Goal: Task Accomplishment & Management: Complete application form

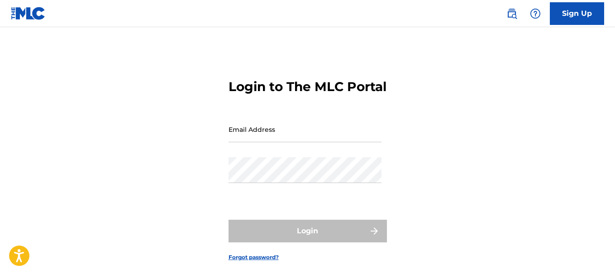
drag, startPoint x: 0, startPoint y: 0, endPoint x: 314, endPoint y: 152, distance: 348.8
click at [314, 142] on input "Email Address" at bounding box center [304, 129] width 153 height 26
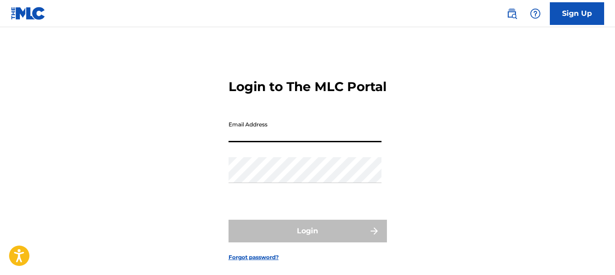
type input "[EMAIL_ADDRESS][DOMAIN_NAME]"
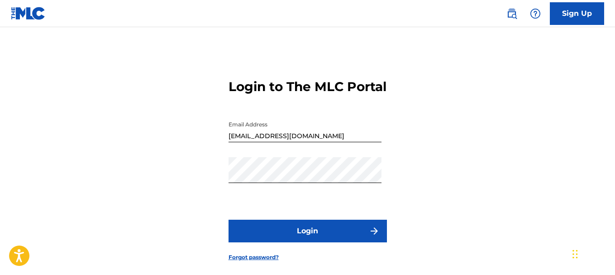
click at [310, 242] on button "Login" at bounding box center [307, 230] width 158 height 23
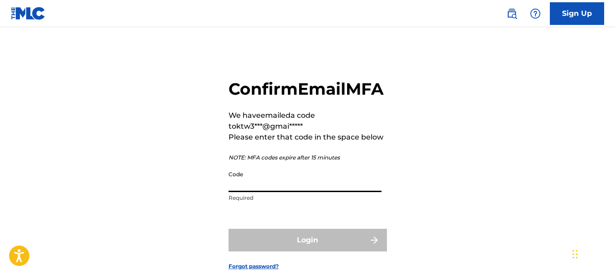
click at [343, 192] on input "Code" at bounding box center [304, 179] width 153 height 26
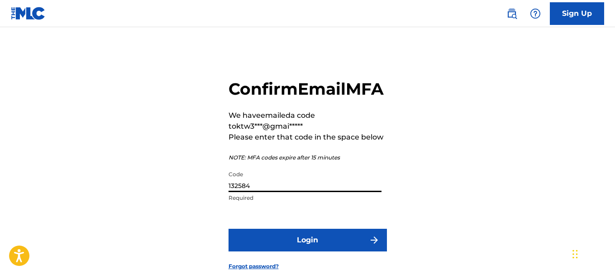
type input "132584"
click at [301, 251] on button "Login" at bounding box center [307, 239] width 158 height 23
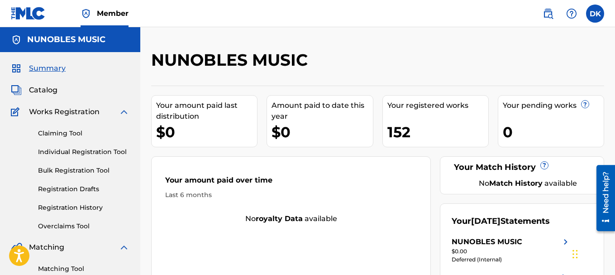
click at [96, 151] on link "Individual Registration Tool" at bounding box center [83, 152] width 91 height 10
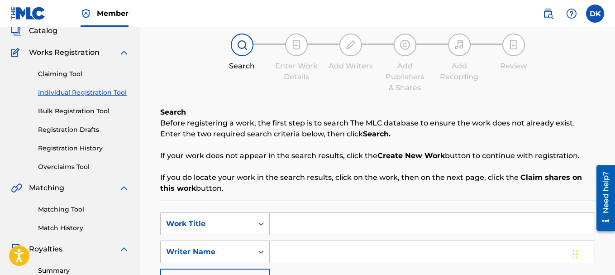
scroll to position [136, 0]
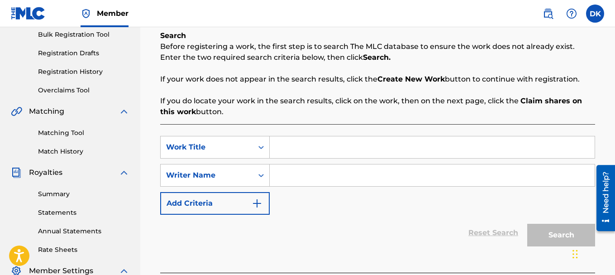
click at [290, 148] on input "Search Form" at bounding box center [432, 147] width 325 height 22
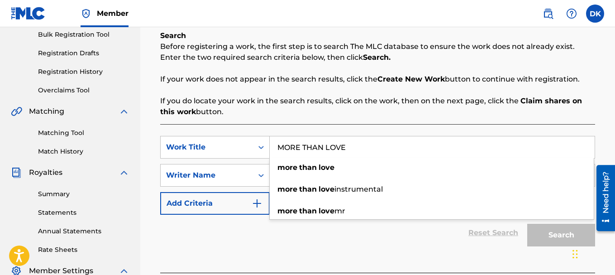
type input "MORE THAN LOVE"
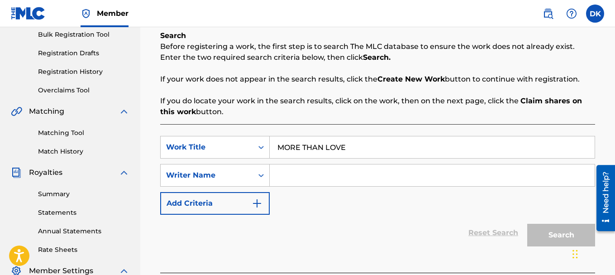
click at [404, 235] on div "Reset Search Search" at bounding box center [377, 232] width 435 height 36
click at [327, 173] on input "Search Form" at bounding box center [432, 175] width 325 height 22
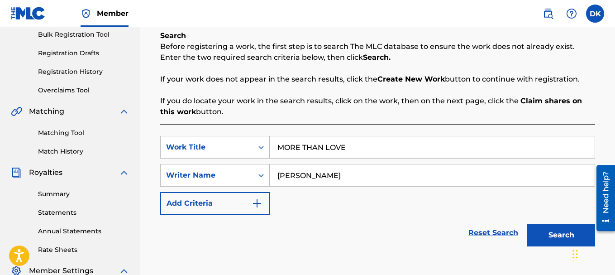
type input "[PERSON_NAME]"
click at [564, 234] on button "Search" at bounding box center [561, 234] width 68 height 23
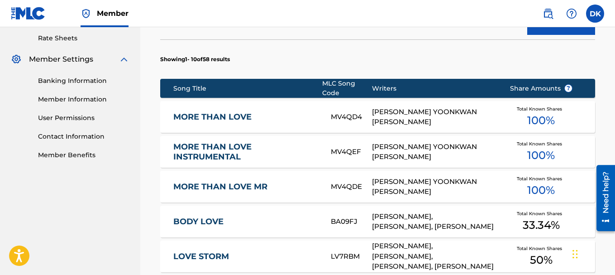
scroll to position [362, 0]
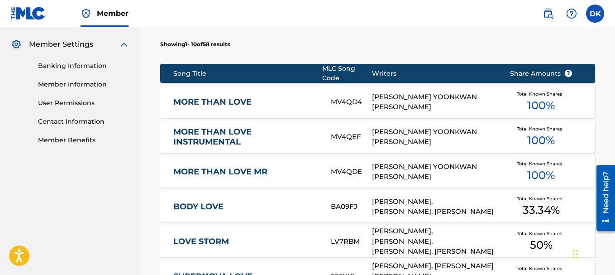
click at [219, 100] on link "MORE THAN LOVE" at bounding box center [245, 102] width 145 height 10
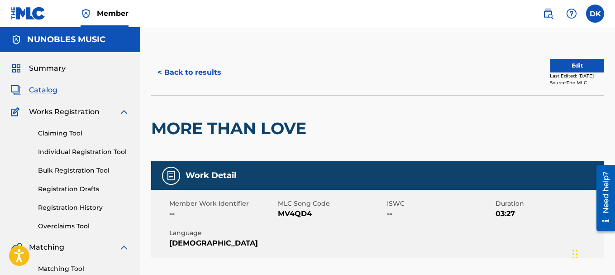
click at [570, 67] on button "Edit" at bounding box center [577, 66] width 54 height 14
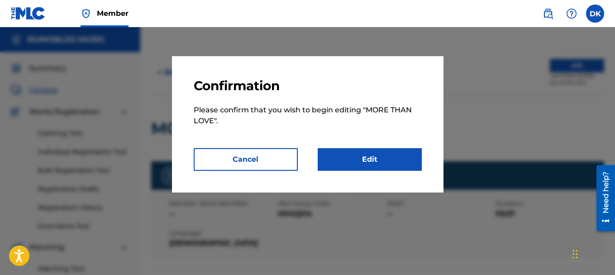
click at [372, 157] on link "Edit" at bounding box center [370, 159] width 104 height 23
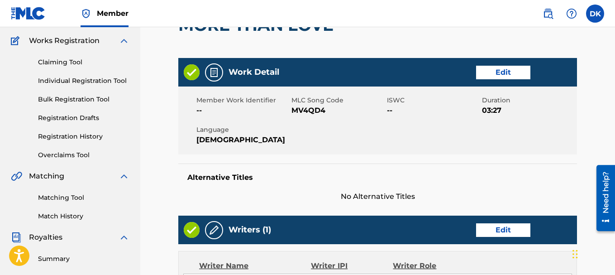
scroll to position [90, 0]
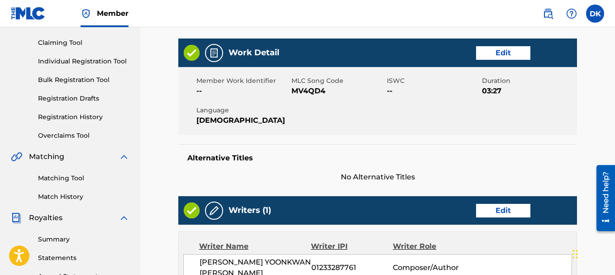
click at [507, 57] on link "Edit" at bounding box center [503, 53] width 54 height 14
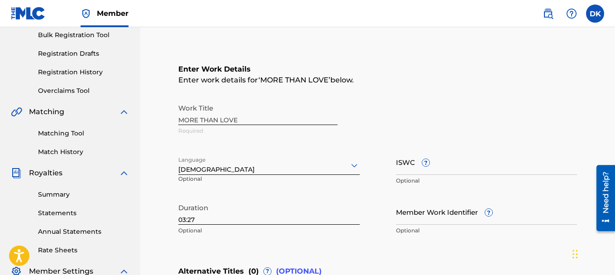
scroll to position [136, 0]
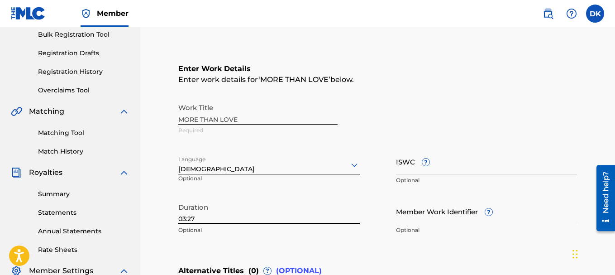
click at [307, 220] on input "03:27" at bounding box center [268, 211] width 181 height 26
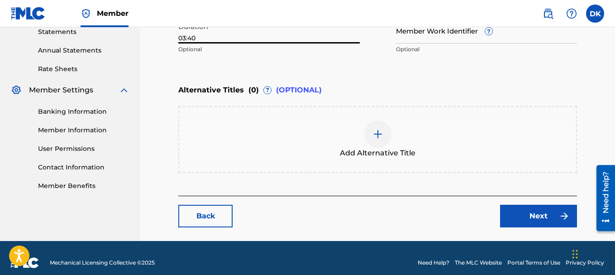
scroll to position [317, 0]
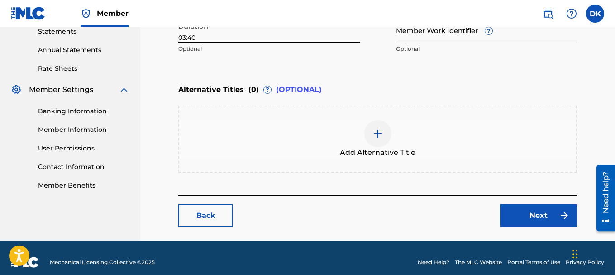
type input "03:40"
click at [534, 213] on link "Next" at bounding box center [538, 215] width 77 height 23
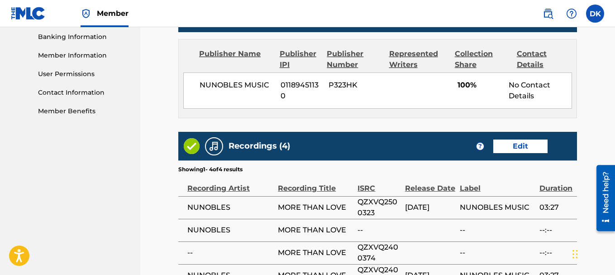
scroll to position [407, 0]
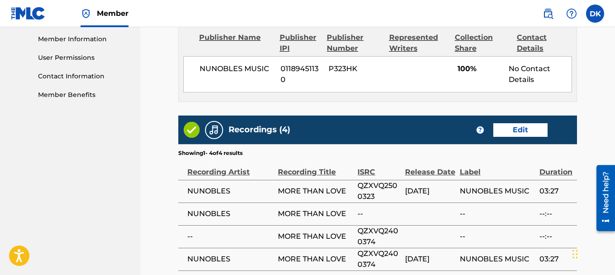
click at [523, 126] on link "Edit" at bounding box center [520, 130] width 54 height 14
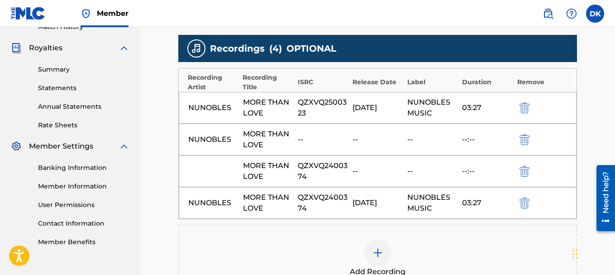
scroll to position [317, 0]
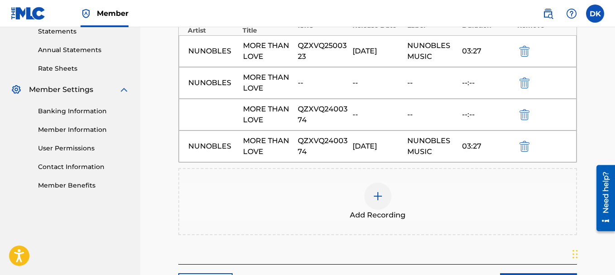
click at [527, 52] on img "submit" at bounding box center [524, 51] width 10 height 11
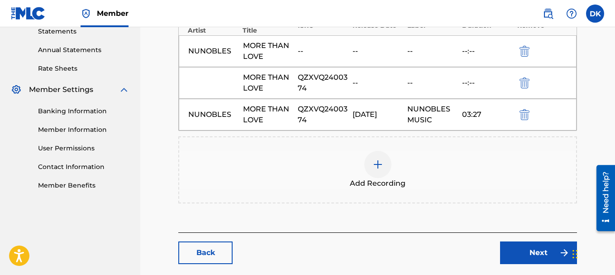
click at [527, 52] on img "submit" at bounding box center [524, 51] width 10 height 11
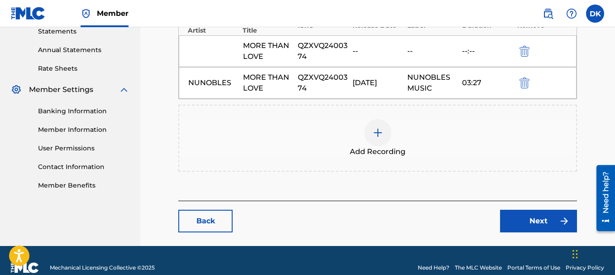
click at [527, 52] on img "submit" at bounding box center [524, 51] width 10 height 11
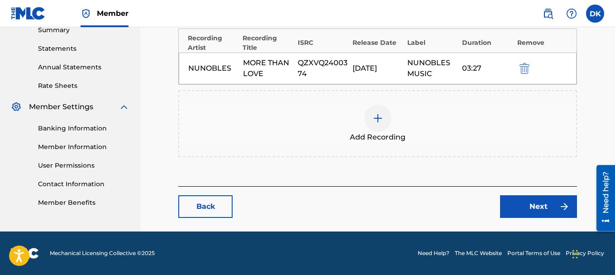
scroll to position [299, 0]
click at [524, 70] on img "submit" at bounding box center [524, 68] width 10 height 11
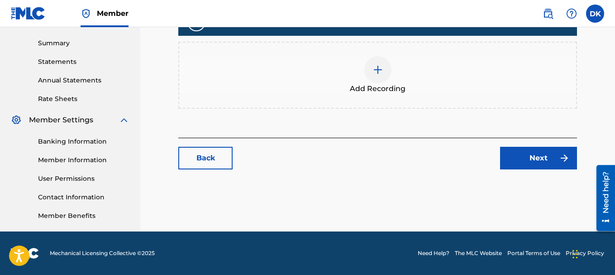
click at [381, 71] on img at bounding box center [377, 69] width 11 height 11
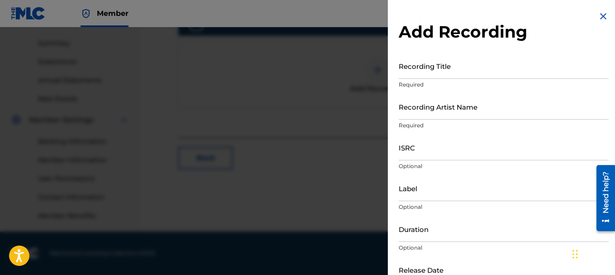
click at [418, 74] on input "Recording Title" at bounding box center [504, 66] width 210 height 26
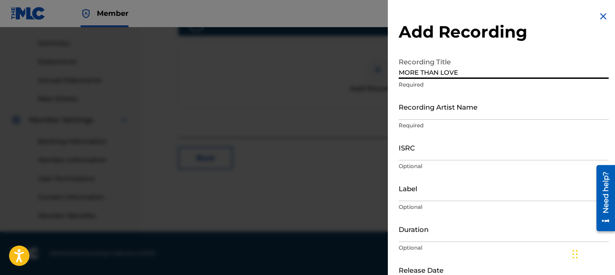
type input "MORE THAN LOVE"
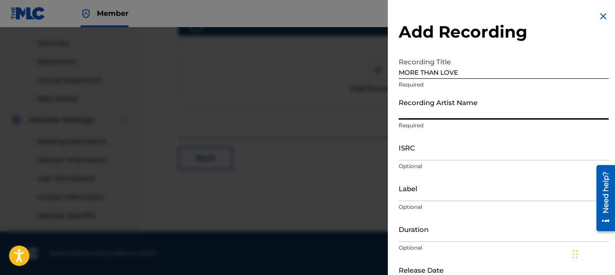
click at [473, 109] on input "Recording Artist Name" at bounding box center [504, 107] width 210 height 26
type input "NUNOBLES"
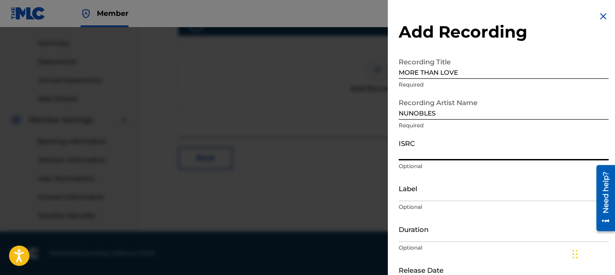
click at [433, 154] on input "ISRC" at bounding box center [504, 147] width 210 height 26
type input "QZXVQ2500332"
click at [421, 196] on input "Label" at bounding box center [504, 188] width 210 height 26
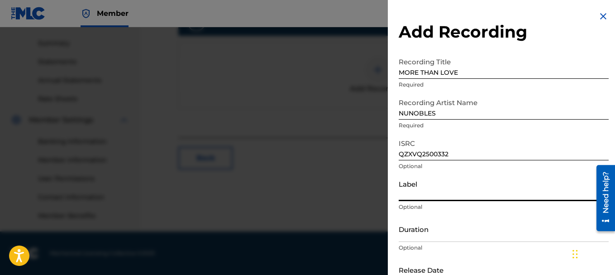
type input "NUNOBLES MUSIC"
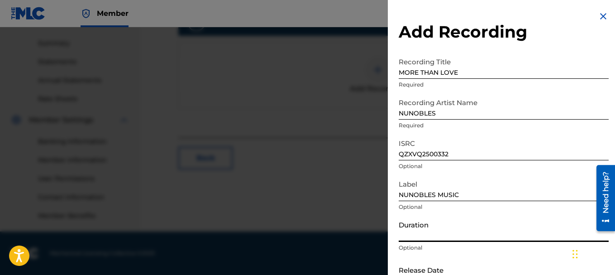
click at [425, 228] on input "Duration" at bounding box center [504, 229] width 210 height 26
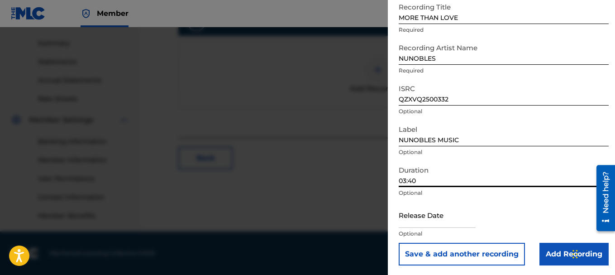
scroll to position [56, 0]
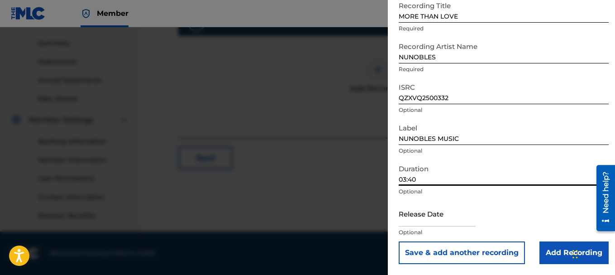
type input "03:40"
click at [414, 220] on input "text" at bounding box center [437, 213] width 77 height 26
select select "7"
select select "2025"
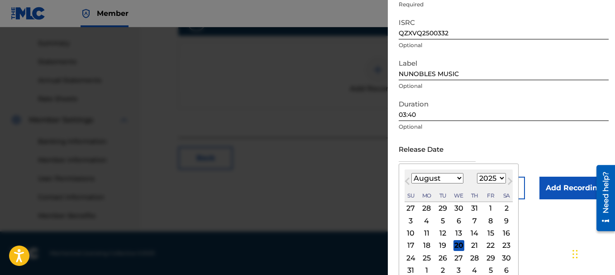
scroll to position [141, 0]
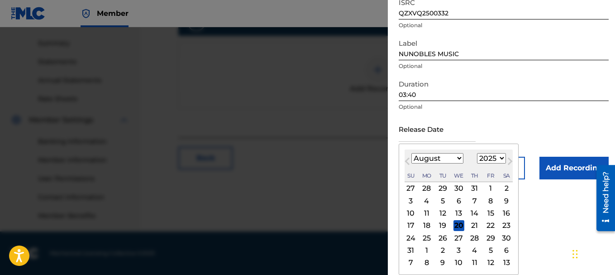
click at [458, 225] on div "20" at bounding box center [458, 225] width 11 height 11
type input "[DATE]"
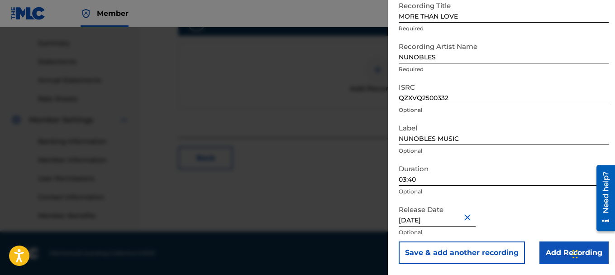
scroll to position [56, 0]
click at [567, 251] on input "Add Recording" at bounding box center [573, 252] width 69 height 23
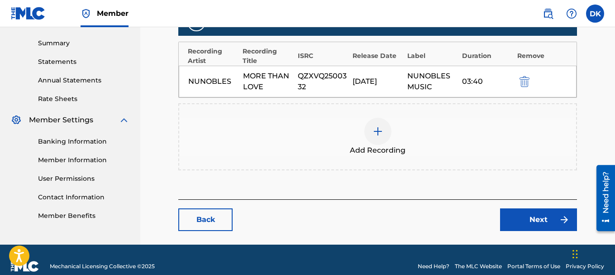
click at [539, 221] on link "Next" at bounding box center [538, 219] width 77 height 23
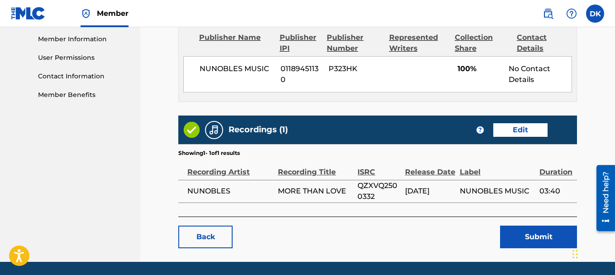
scroll to position [433, 0]
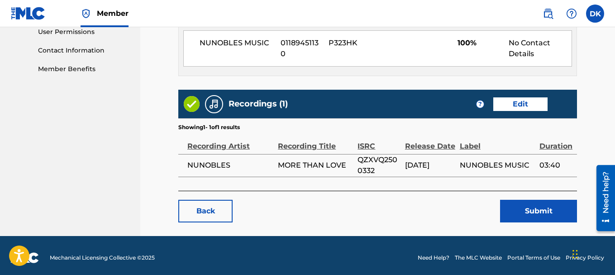
click at [539, 204] on button "Submit" at bounding box center [538, 211] width 77 height 23
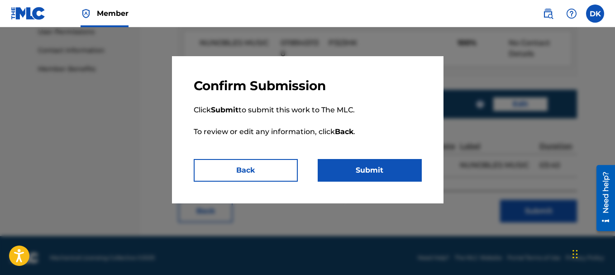
click at [360, 166] on button "Submit" at bounding box center [370, 170] width 104 height 23
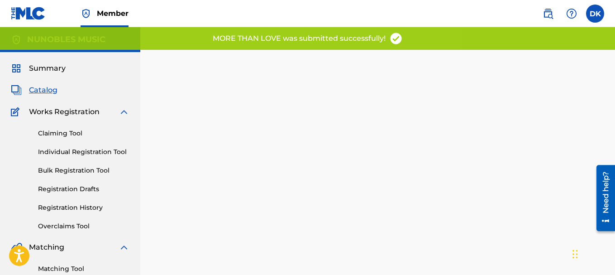
click at [92, 150] on link "Individual Registration Tool" at bounding box center [83, 152] width 91 height 10
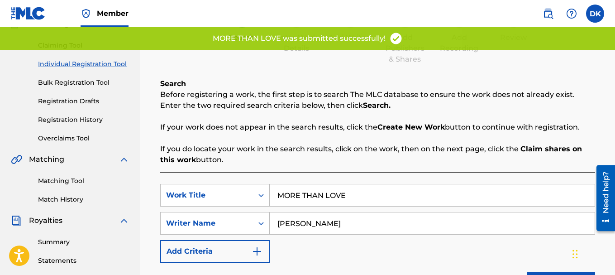
scroll to position [90, 0]
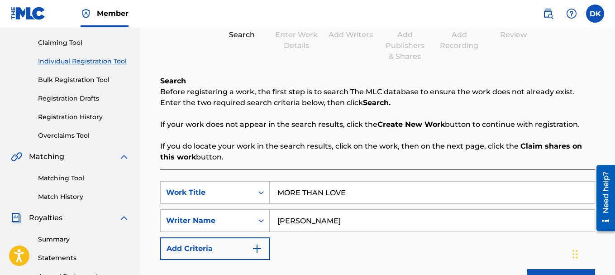
click at [357, 191] on input "MORE THAN LOVE" at bounding box center [432, 192] width 325 height 22
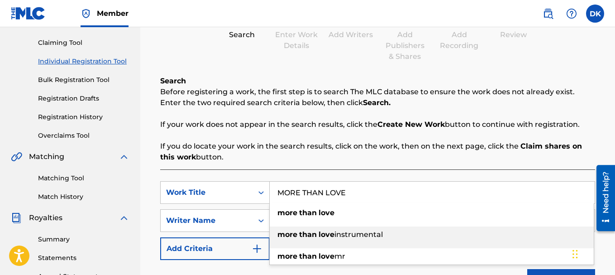
click at [369, 236] on span "instrumental" at bounding box center [358, 234] width 48 height 9
type input "more than love instrumental"
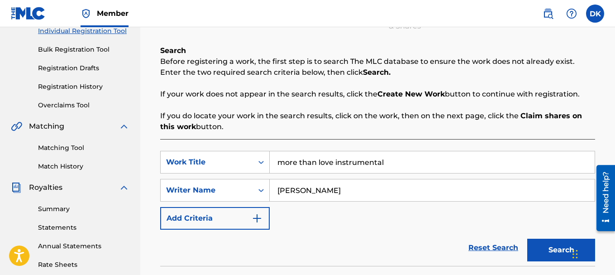
scroll to position [136, 0]
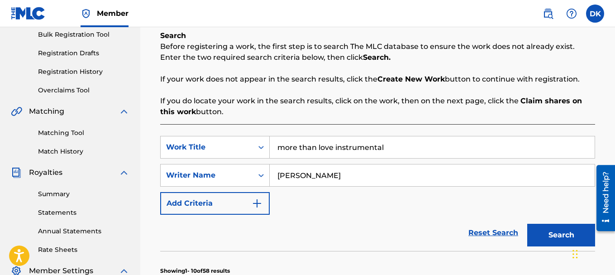
click at [557, 237] on button "Search" at bounding box center [561, 234] width 68 height 23
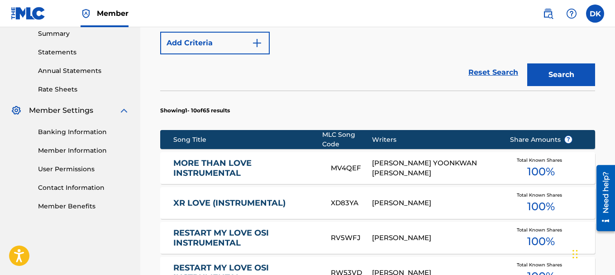
scroll to position [317, 0]
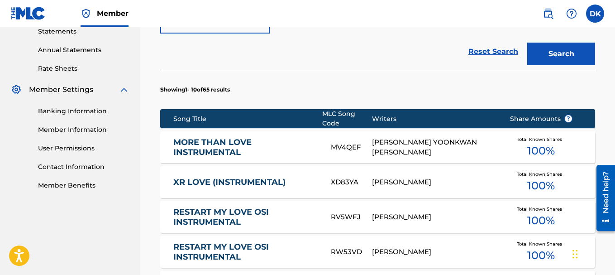
click at [220, 139] on link "MORE THAN LOVE INSTRUMENTAL" at bounding box center [245, 147] width 145 height 20
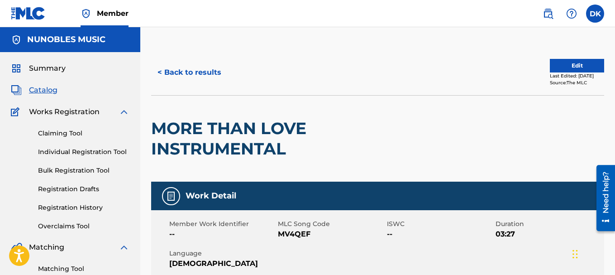
click at [568, 66] on button "Edit" at bounding box center [577, 66] width 54 height 14
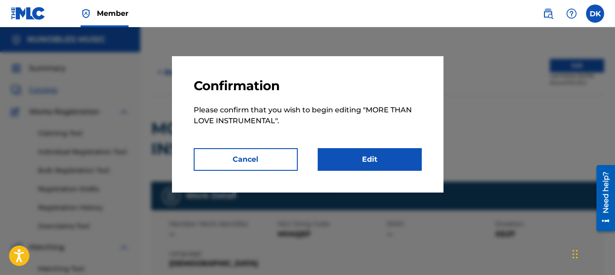
click at [366, 161] on link "Edit" at bounding box center [370, 159] width 104 height 23
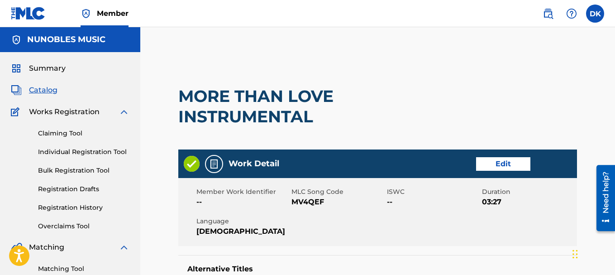
click at [497, 165] on link "Edit" at bounding box center [503, 164] width 54 height 14
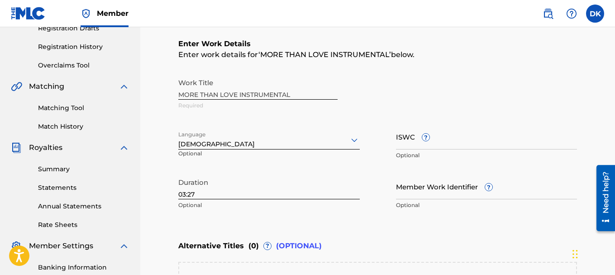
scroll to position [181, 0]
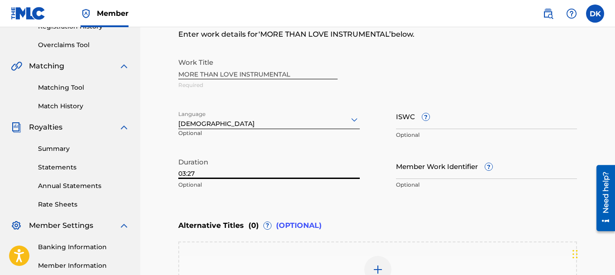
click at [258, 174] on input "03:27" at bounding box center [268, 166] width 181 height 26
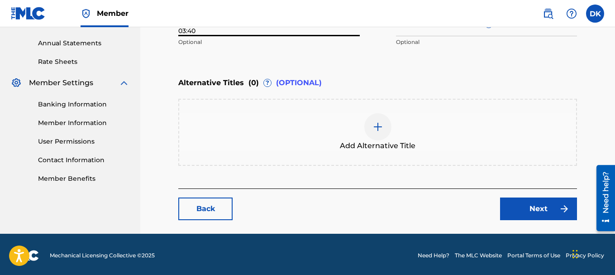
scroll to position [326, 0]
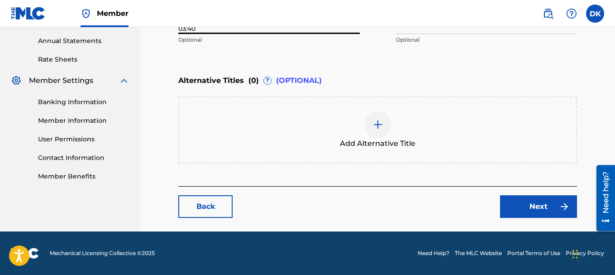
type input "03:40"
click at [541, 204] on link "Next" at bounding box center [538, 206] width 77 height 23
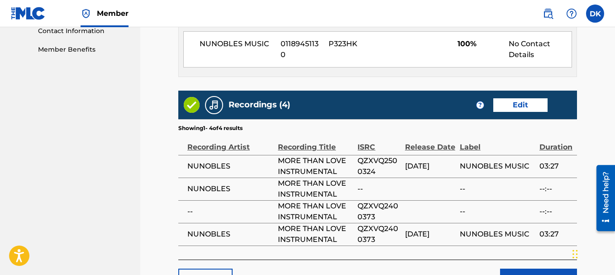
scroll to position [498, 0]
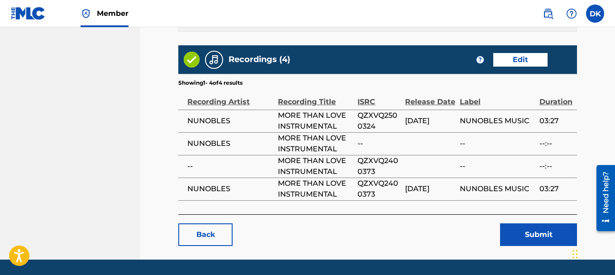
click at [521, 54] on link "Edit" at bounding box center [520, 60] width 54 height 14
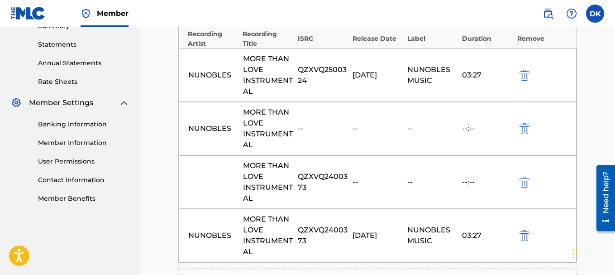
scroll to position [317, 0]
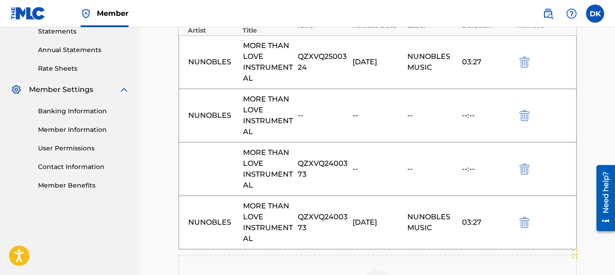
click at [524, 63] on img "submit" at bounding box center [524, 62] width 10 height 11
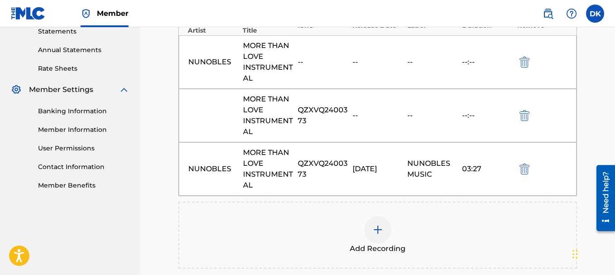
click at [524, 63] on img "submit" at bounding box center [524, 62] width 10 height 11
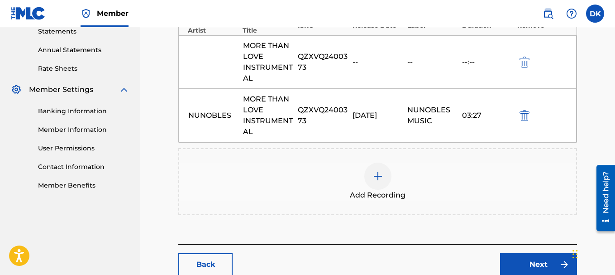
click at [524, 63] on img "submit" at bounding box center [524, 62] width 10 height 11
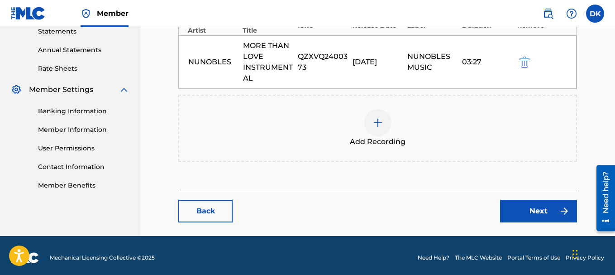
click at [524, 63] on img "submit" at bounding box center [524, 62] width 10 height 11
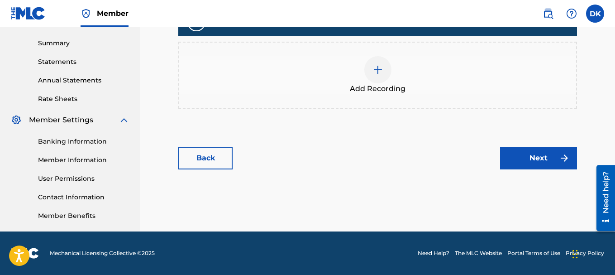
click at [378, 68] on img at bounding box center [377, 69] width 11 height 11
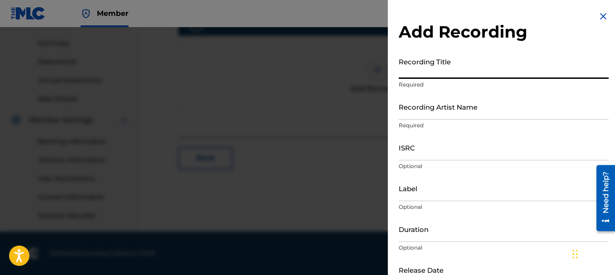
click at [412, 72] on input "Recording Title" at bounding box center [504, 66] width 210 height 26
type input "MORE THAN LOVE (INSTRUMENTAL)"
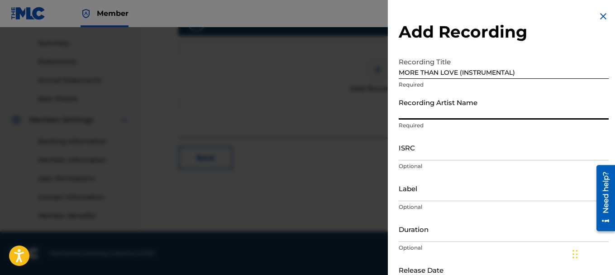
click at [416, 113] on input "Recording Artist Name" at bounding box center [504, 107] width 210 height 26
type input "NUNOBLES"
click at [427, 152] on input "ISRC" at bounding box center [504, 147] width 210 height 26
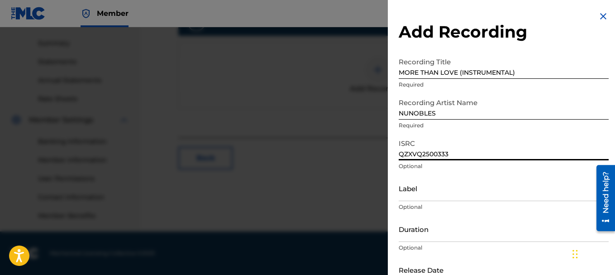
type input "QZXVQ2500333"
click at [414, 193] on input "Label" at bounding box center [504, 188] width 210 height 26
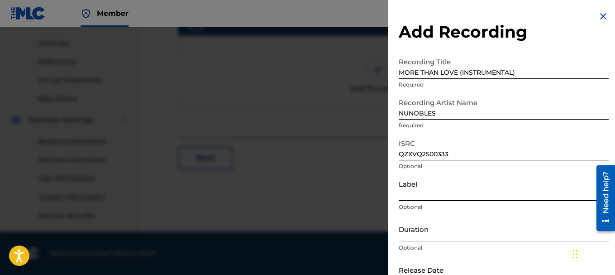
type input "NUNOBLES MUSIC"
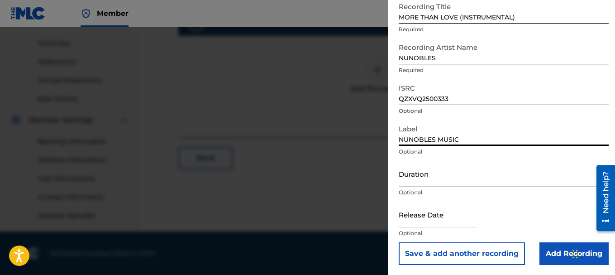
scroll to position [56, 0]
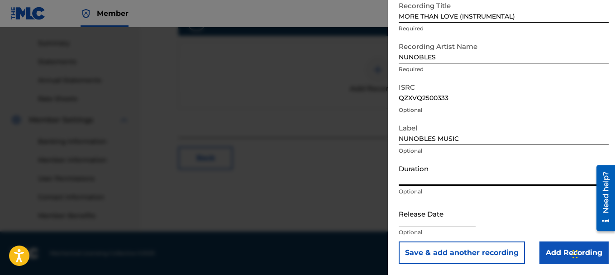
click at [431, 177] on input "Duration" at bounding box center [504, 173] width 210 height 26
type input "03:40"
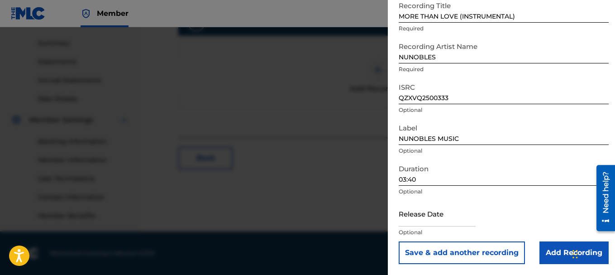
click at [418, 220] on input "text" at bounding box center [437, 213] width 77 height 26
select select "7"
select select "2025"
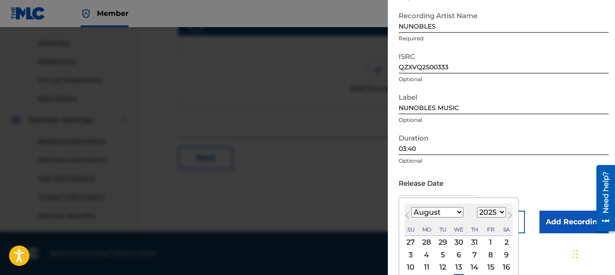
scroll to position [141, 0]
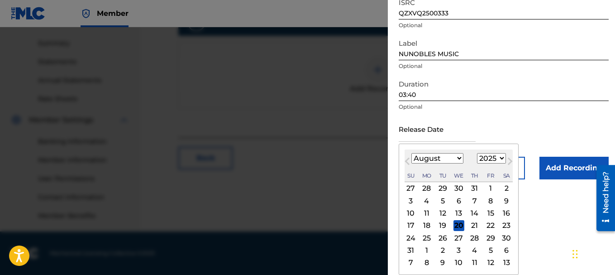
click at [461, 225] on div "20" at bounding box center [458, 225] width 11 height 11
type input "[DATE]"
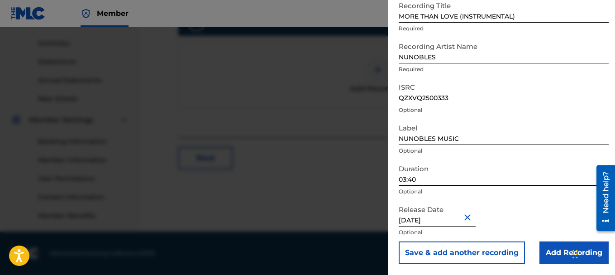
scroll to position [56, 0]
click at [568, 251] on input "Add Recording" at bounding box center [573, 252] width 69 height 23
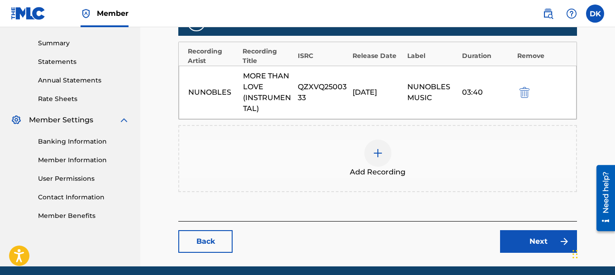
click at [538, 240] on link "Next" at bounding box center [538, 241] width 77 height 23
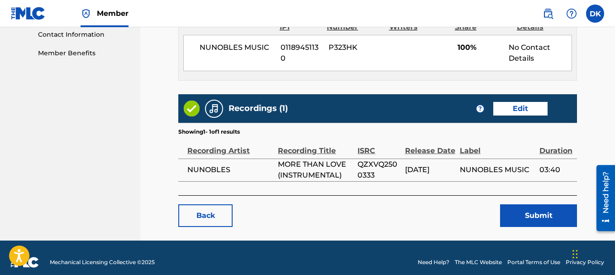
scroll to position [453, 0]
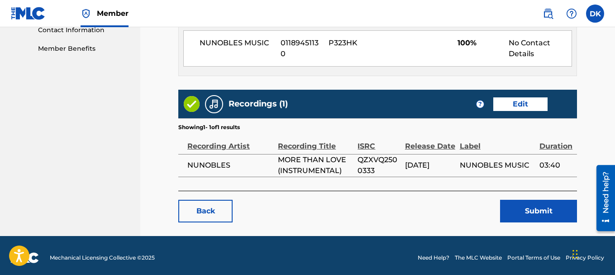
click at [537, 203] on button "Submit" at bounding box center [538, 211] width 77 height 23
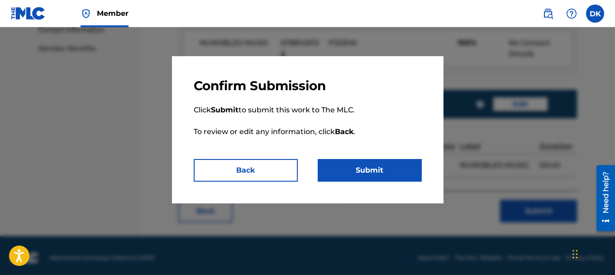
click at [376, 169] on button "Submit" at bounding box center [370, 170] width 104 height 23
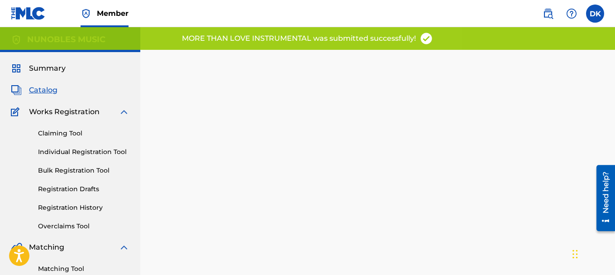
click at [84, 152] on link "Individual Registration Tool" at bounding box center [83, 152] width 91 height 10
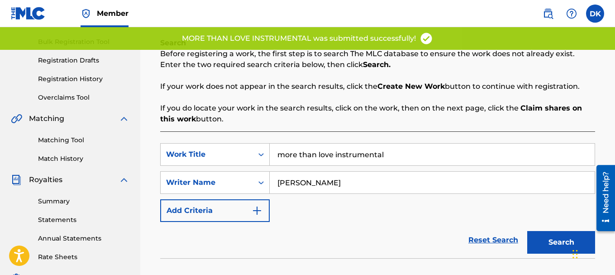
scroll to position [181, 0]
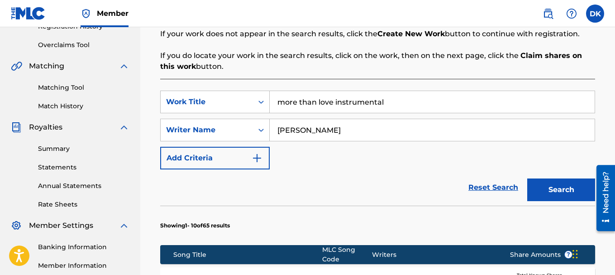
click at [399, 104] on input "more than love instrumental" at bounding box center [432, 102] width 325 height 22
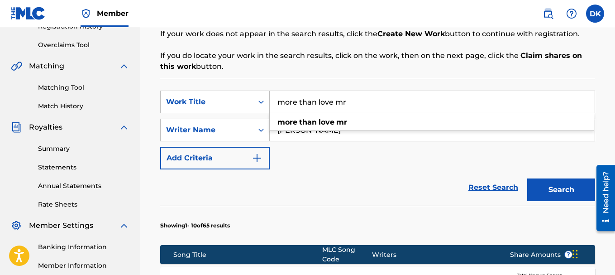
type input "more than love mr"
click at [332, 169] on div "Reset Search Search" at bounding box center [377, 187] width 435 height 36
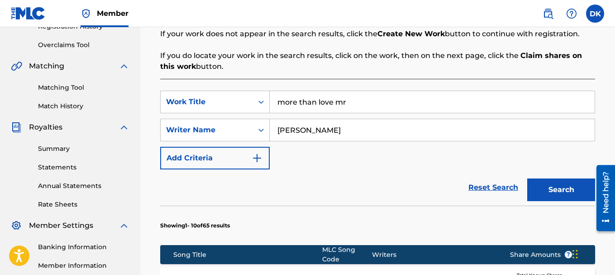
click at [563, 190] on button "Search" at bounding box center [561, 189] width 68 height 23
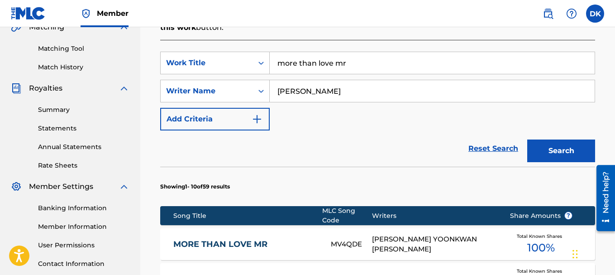
scroll to position [317, 0]
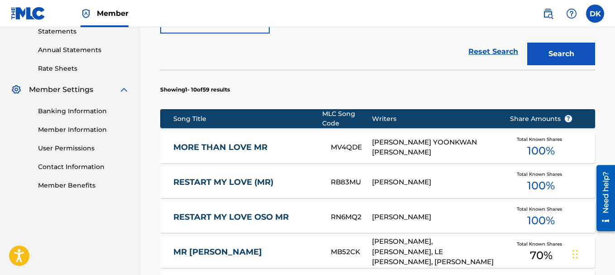
click at [222, 144] on link "MORE THAN LOVE MR" at bounding box center [245, 147] width 145 height 10
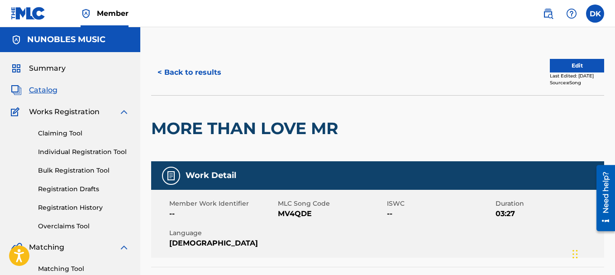
click at [564, 66] on button "Edit" at bounding box center [577, 66] width 54 height 14
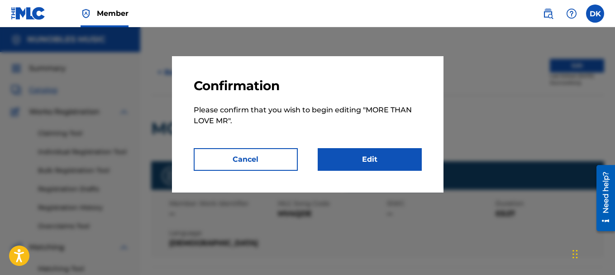
click at [366, 158] on link "Edit" at bounding box center [370, 159] width 104 height 23
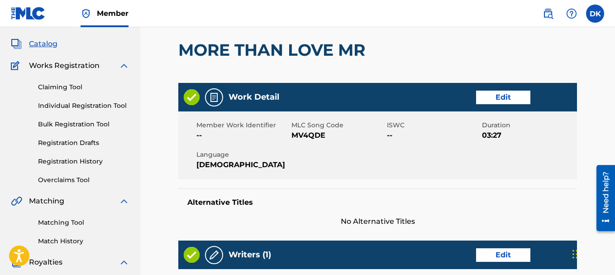
scroll to position [45, 0]
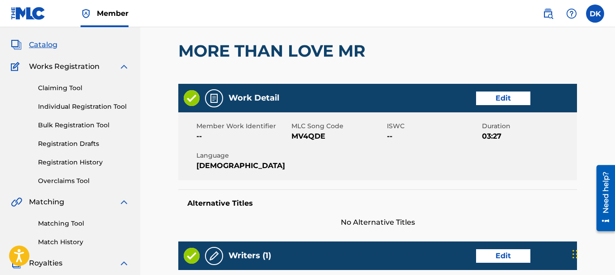
click at [508, 98] on link "Edit" at bounding box center [503, 98] width 54 height 14
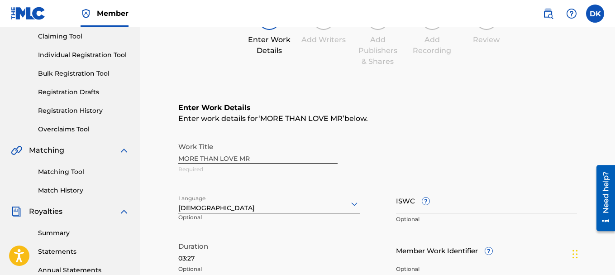
scroll to position [181, 0]
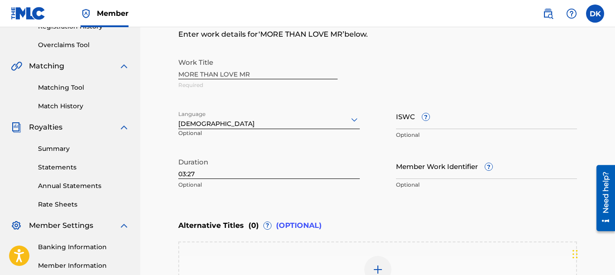
click at [254, 175] on input "03:27" at bounding box center [268, 166] width 181 height 26
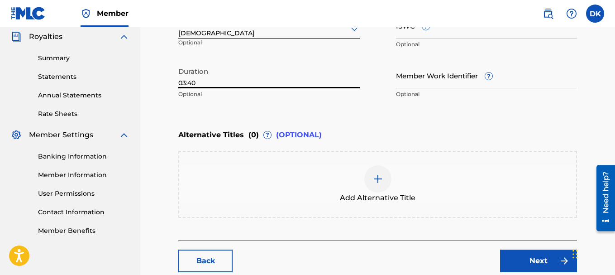
scroll to position [317, 0]
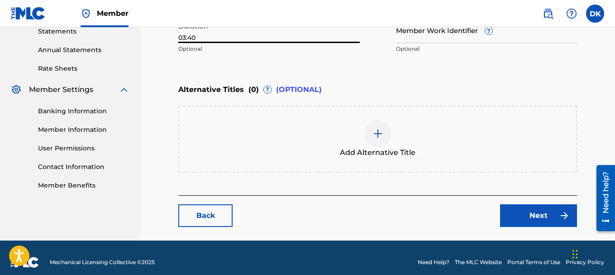
type input "03:40"
click at [538, 215] on link "Next" at bounding box center [538, 215] width 77 height 23
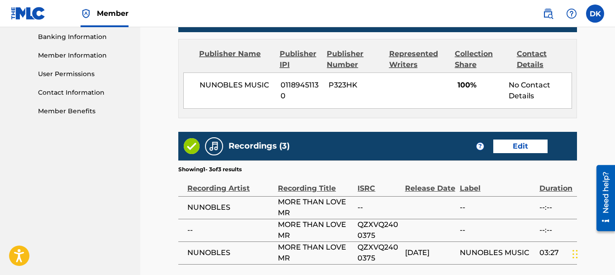
scroll to position [407, 0]
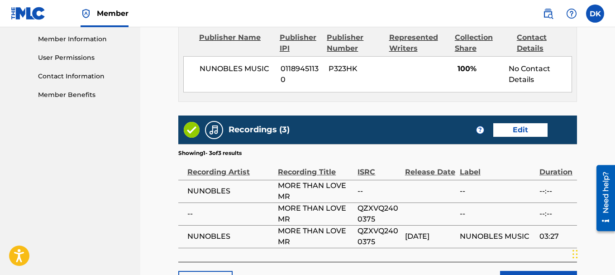
click at [520, 126] on link "Edit" at bounding box center [520, 130] width 54 height 14
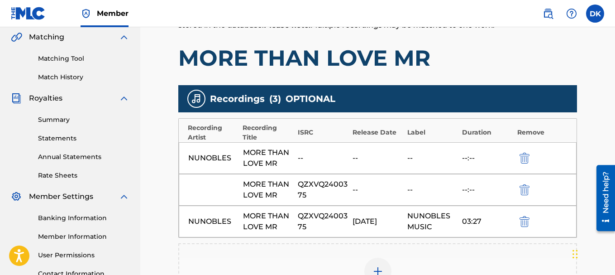
scroll to position [226, 0]
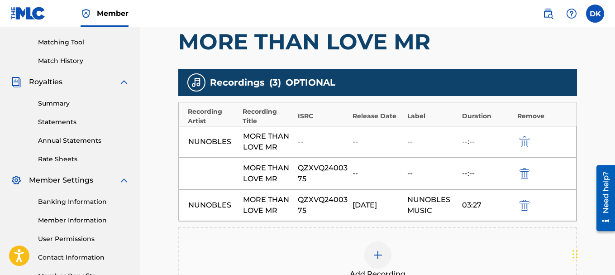
click at [524, 139] on img "submit" at bounding box center [524, 141] width 10 height 11
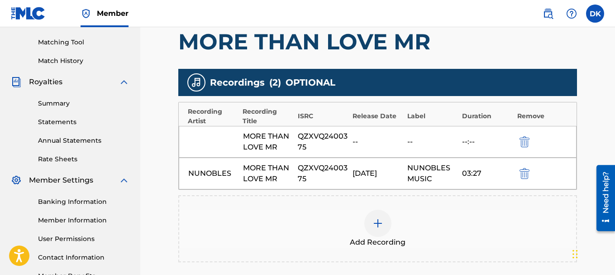
click at [524, 139] on img "submit" at bounding box center [524, 141] width 10 height 11
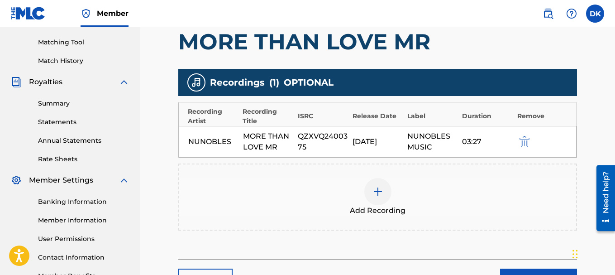
click at [524, 139] on img "submit" at bounding box center [524, 141] width 10 height 11
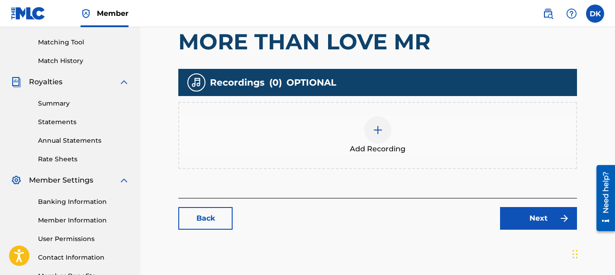
click at [377, 128] on img at bounding box center [377, 129] width 11 height 11
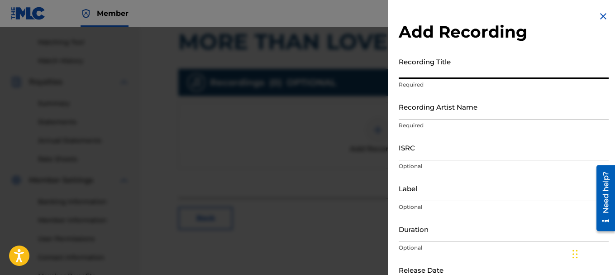
click at [434, 69] on input "Recording Title" at bounding box center [504, 66] width 210 height 26
type input "MORE THAN LOVE (MR)"
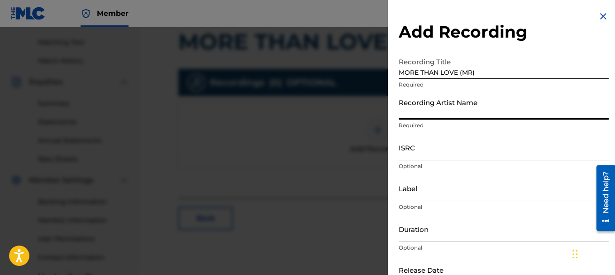
click at [430, 109] on input "Recording Artist Name" at bounding box center [504, 107] width 210 height 26
type input "NUNOBLES"
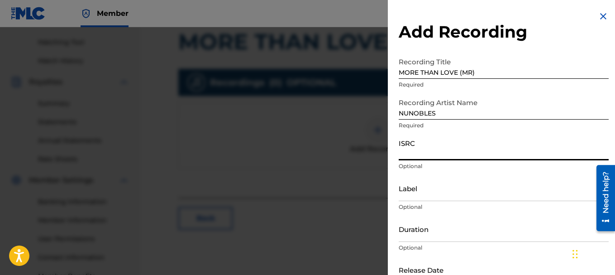
click at [426, 153] on input "ISRC" at bounding box center [504, 147] width 210 height 26
type input "QZXVQ2500334"
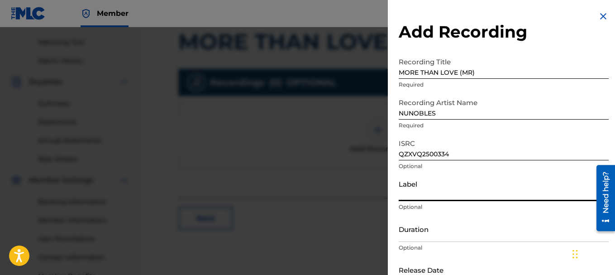
click at [445, 194] on input "Label" at bounding box center [504, 188] width 210 height 26
type input "NUNOBLES MUSIC"
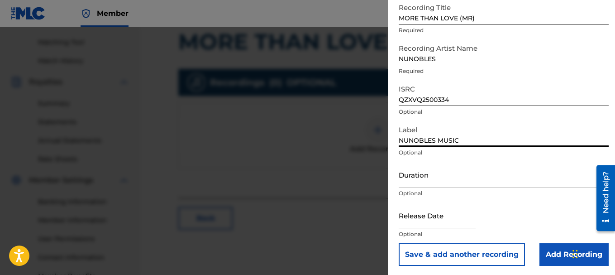
scroll to position [56, 0]
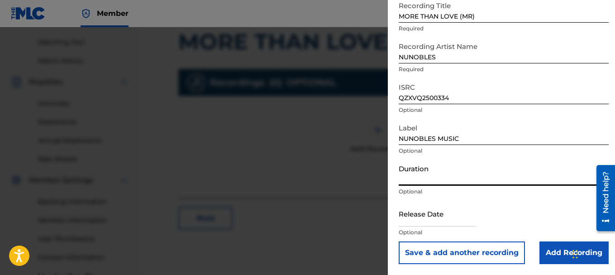
click at [424, 178] on input "Duration" at bounding box center [504, 173] width 210 height 26
type input "03:40"
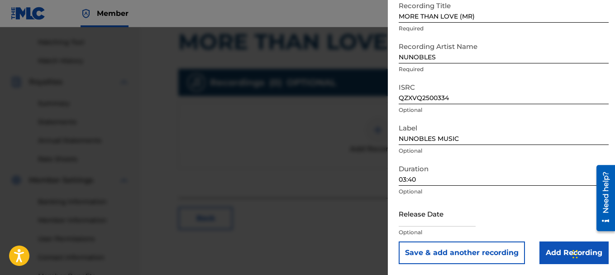
click at [423, 221] on input "text" at bounding box center [437, 213] width 77 height 26
select select "7"
select select "2025"
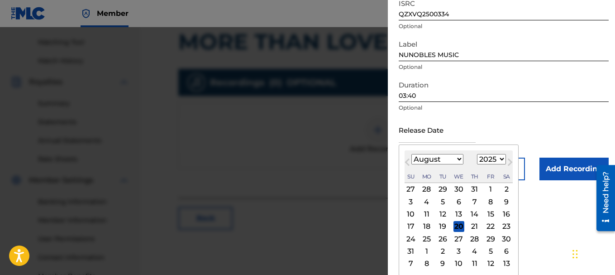
scroll to position [141, 0]
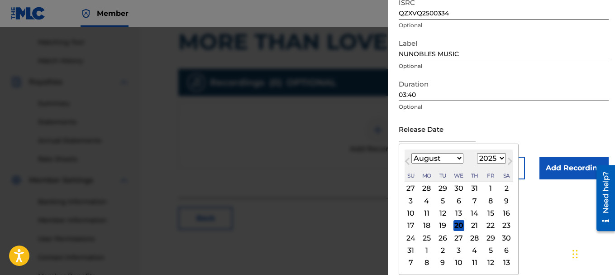
click at [459, 225] on div "20" at bounding box center [458, 225] width 11 height 11
type input "[DATE]"
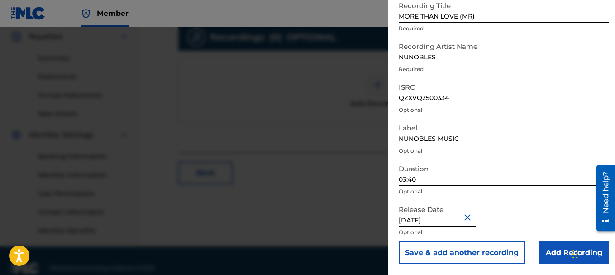
scroll to position [286, 0]
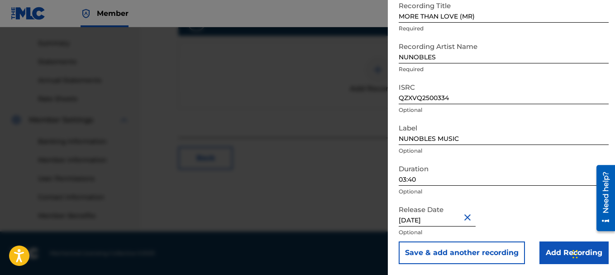
click at [562, 252] on input "Add Recording" at bounding box center [573, 252] width 69 height 23
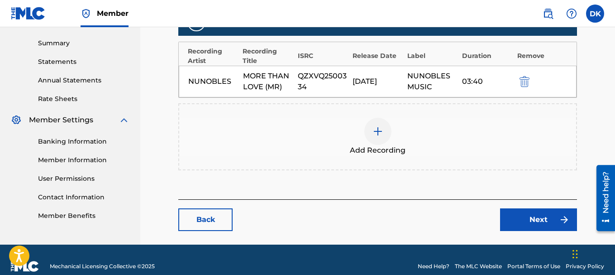
click at [533, 216] on link "Next" at bounding box center [538, 219] width 77 height 23
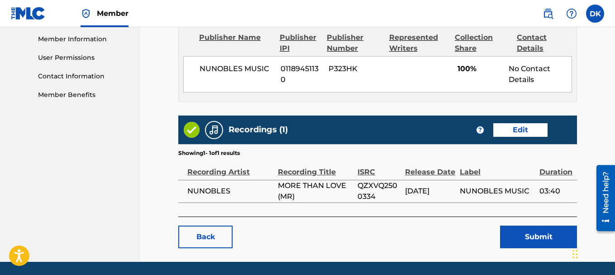
scroll to position [433, 0]
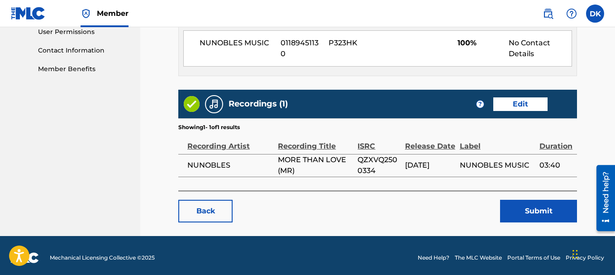
click at [536, 207] on button "Submit" at bounding box center [538, 211] width 77 height 23
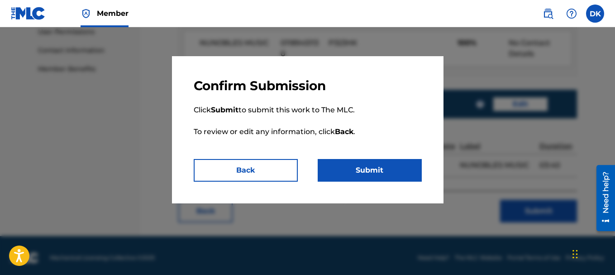
click at [376, 175] on button "Submit" at bounding box center [370, 170] width 104 height 23
